Goal: Check status: Check status

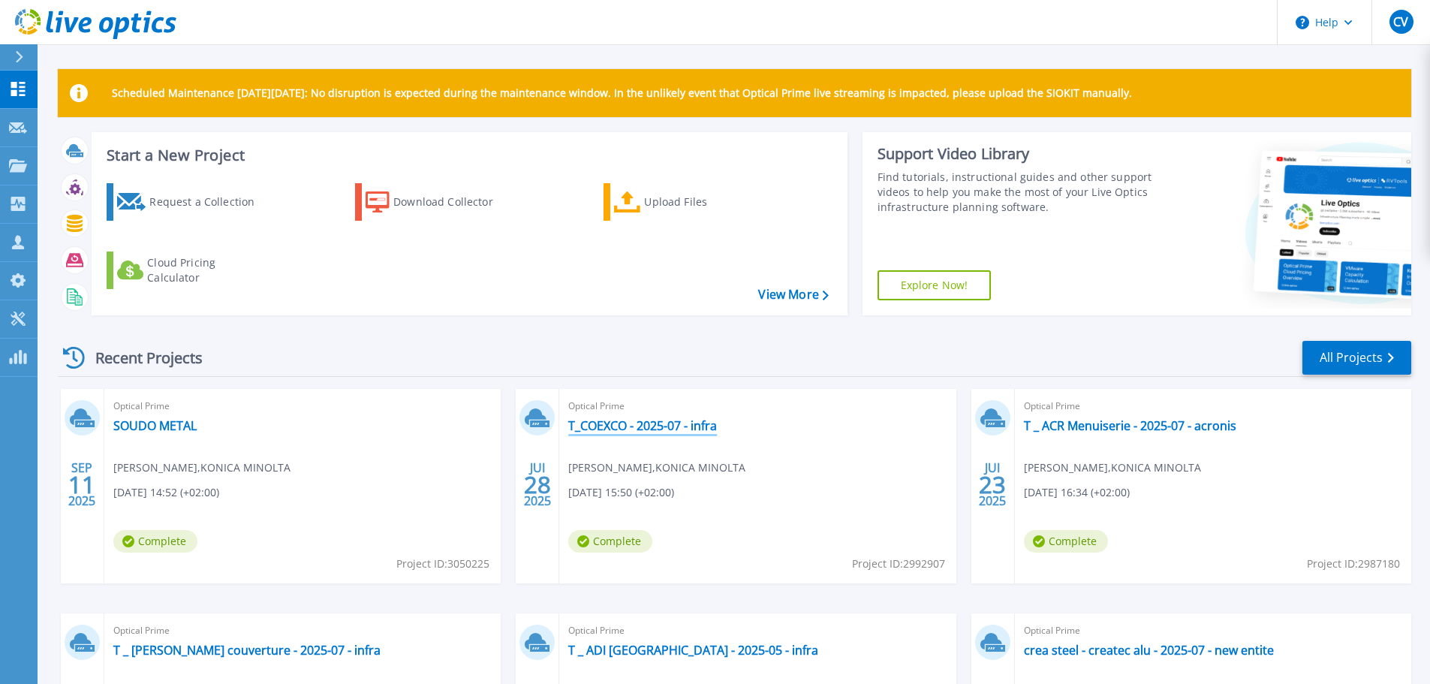
click at [606, 422] on link "T_COEXCO - 2025-07 - infra" at bounding box center [642, 425] width 149 height 15
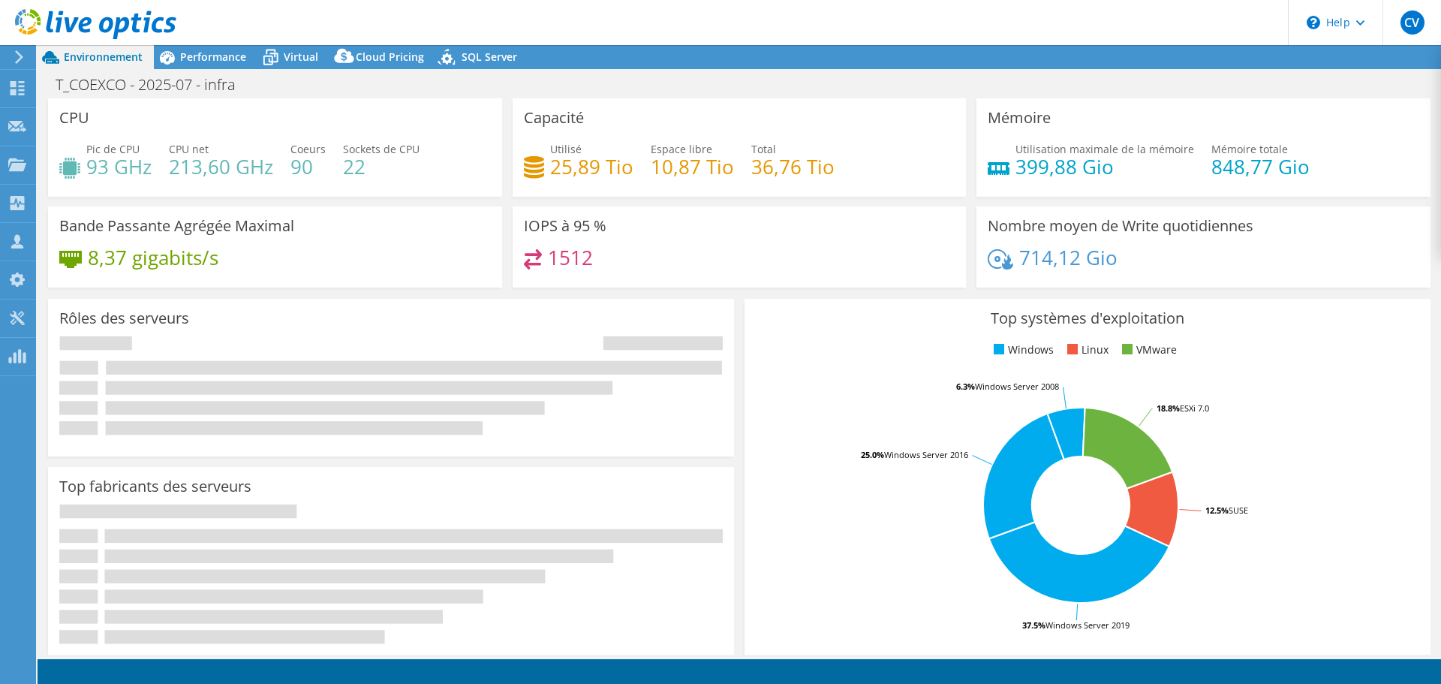
select select "EULondon"
select select "USD"
click at [600, 263] on div "1512" at bounding box center [739, 265] width 431 height 32
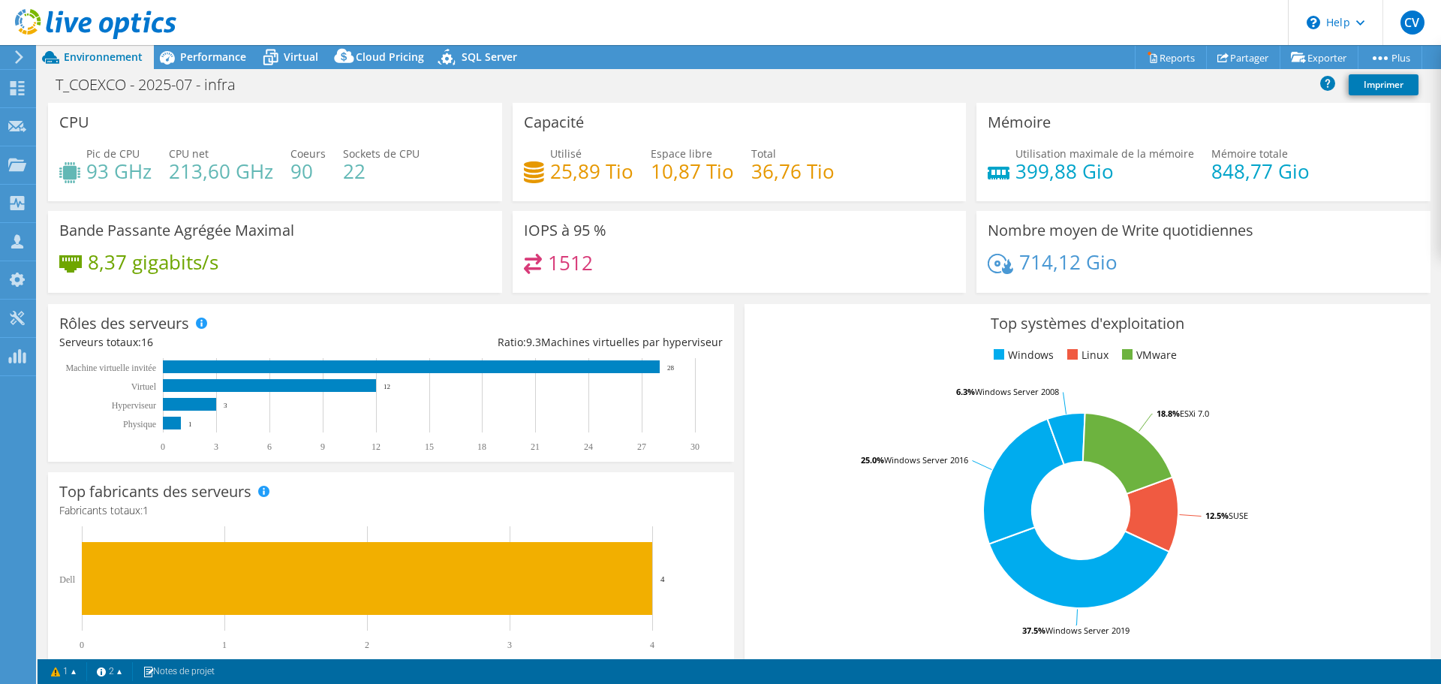
click at [648, 258] on div "1512" at bounding box center [739, 270] width 431 height 32
click at [197, 53] on span "Performance" at bounding box center [213, 57] width 66 height 14
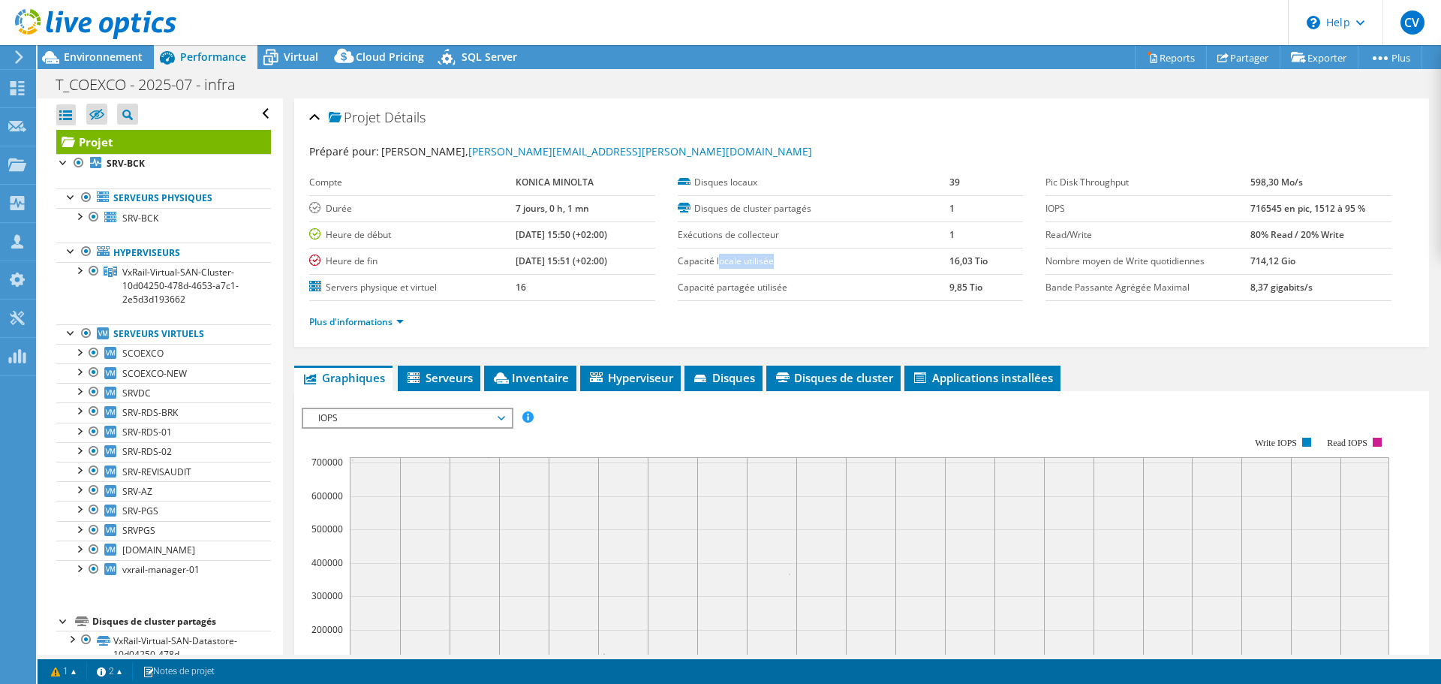
drag, startPoint x: 716, startPoint y: 261, endPoint x: 807, endPoint y: 263, distance: 90.8
click at [807, 263] on label "Capacité locale utilisée" at bounding box center [814, 261] width 272 height 15
drag, startPoint x: 946, startPoint y: 265, endPoint x: 974, endPoint y: 265, distance: 28.5
click at [974, 265] on b "16,03 Tio" at bounding box center [968, 260] width 38 height 13
click at [994, 245] on td "1" at bounding box center [986, 234] width 74 height 26
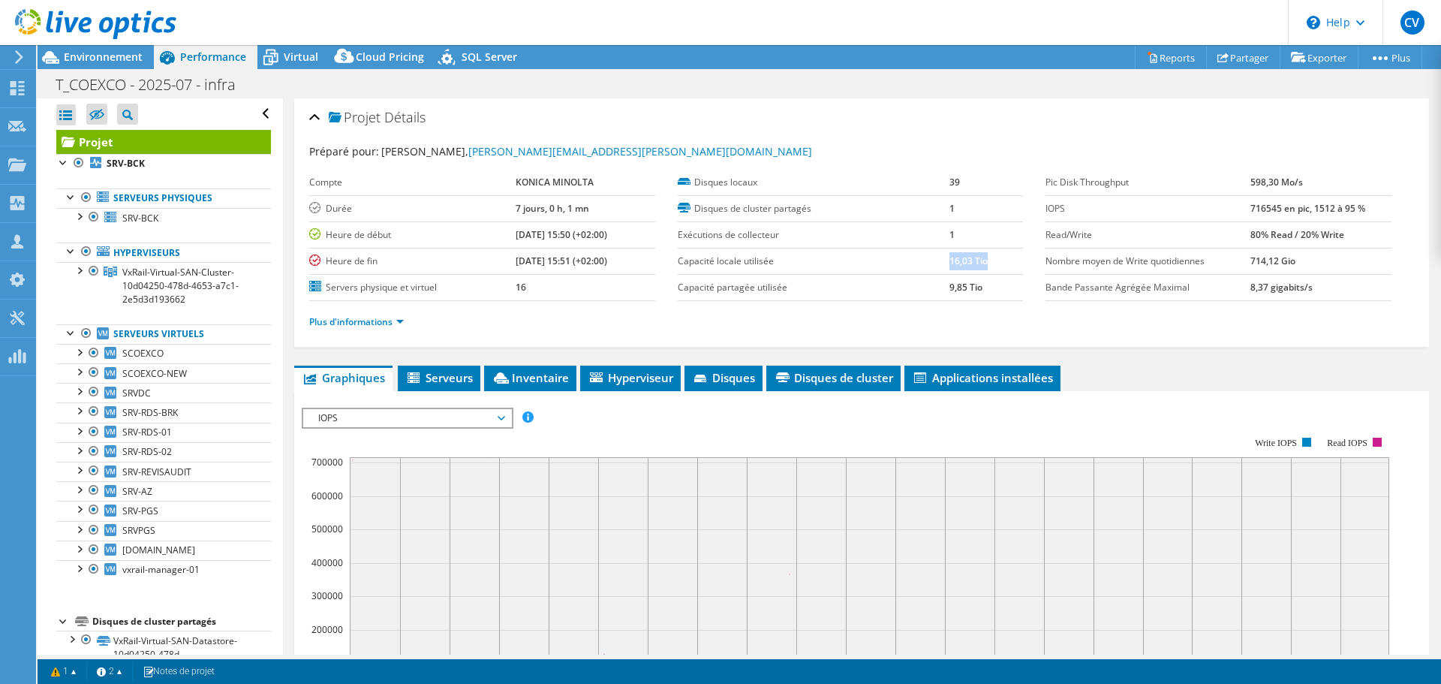
drag, startPoint x: 943, startPoint y: 260, endPoint x: 978, endPoint y: 258, distance: 35.3
click at [978, 258] on b "16,03 Tio" at bounding box center [968, 260] width 38 height 13
click at [994, 258] on td "16,03 Tio" at bounding box center [986, 261] width 74 height 26
click at [949, 261] on b "16,03 Tio" at bounding box center [968, 260] width 38 height 13
click at [81, 58] on span "Environnement" at bounding box center [103, 57] width 79 height 14
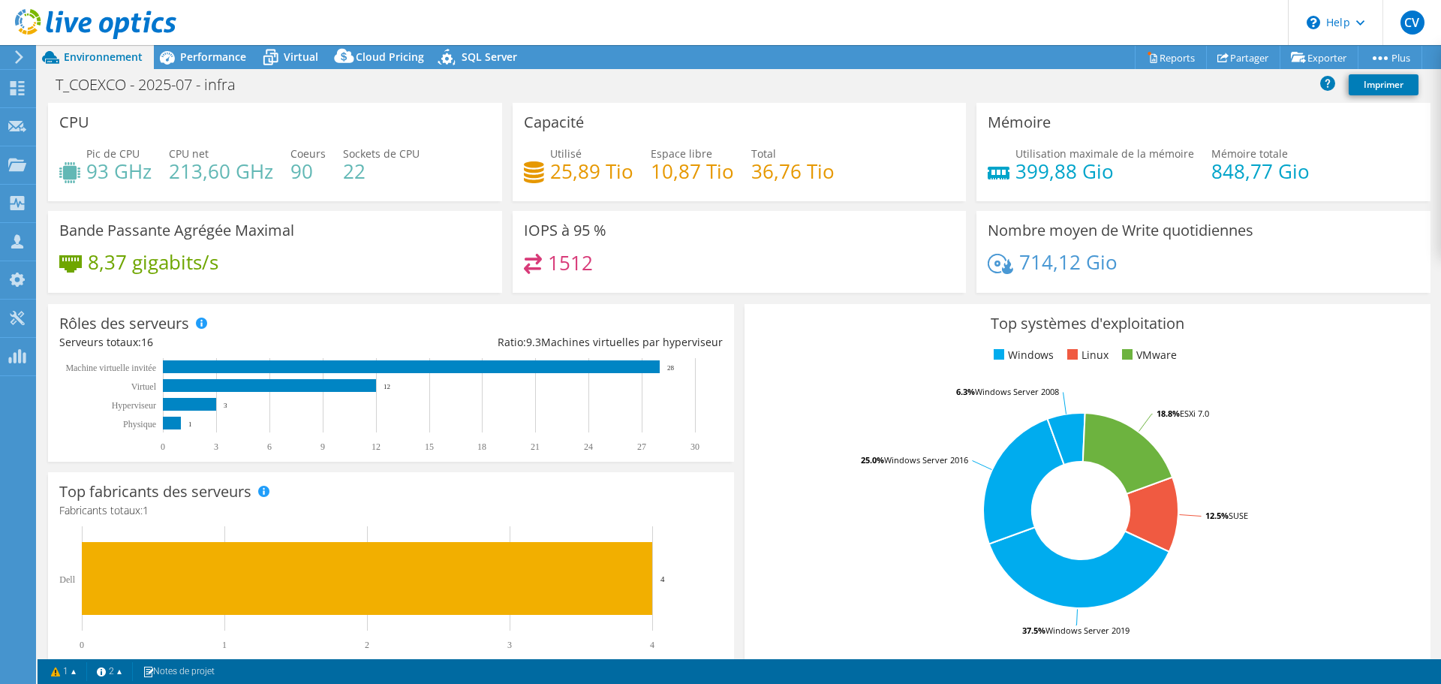
click at [651, 171] on h4 "10,87 Tio" at bounding box center [692, 171] width 83 height 17
drag, startPoint x: 750, startPoint y: 170, endPoint x: 807, endPoint y: 170, distance: 57.0
click at [806, 170] on h4 "36,76 Tio" at bounding box center [792, 171] width 83 height 17
click at [854, 170] on div "Utilisé 25,89 Tio Espace libre 10,87 Tio Total 36,76 Tio" at bounding box center [739, 170] width 431 height 49
click at [204, 53] on span "Performance" at bounding box center [213, 57] width 66 height 14
